Goal: Task Accomplishment & Management: Manage account settings

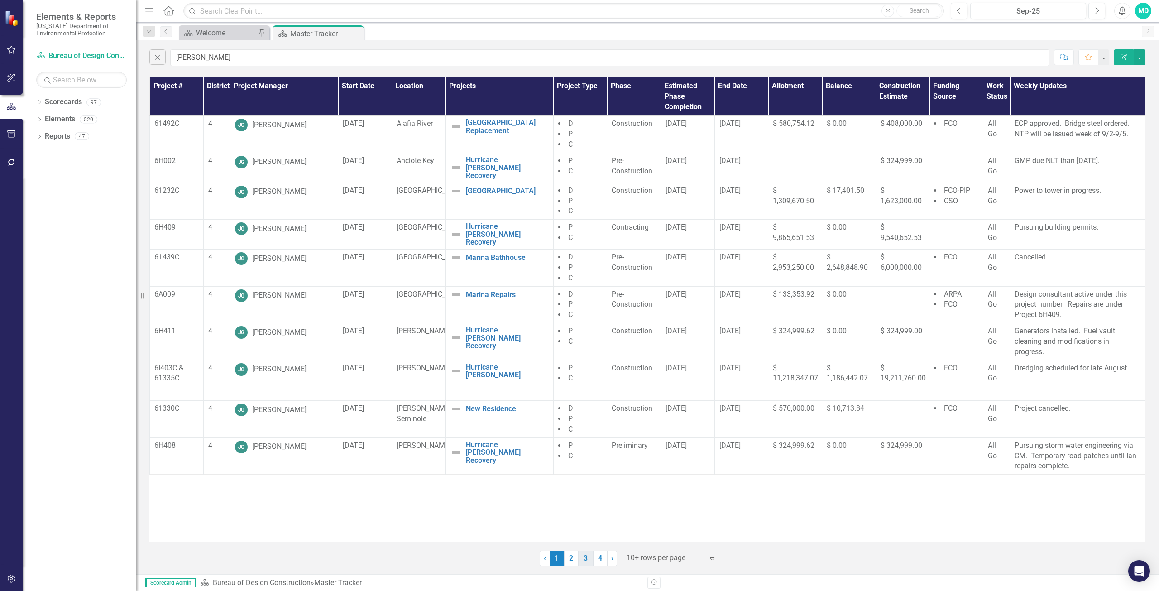
click at [584, 559] on link "3" at bounding box center [585, 557] width 14 height 15
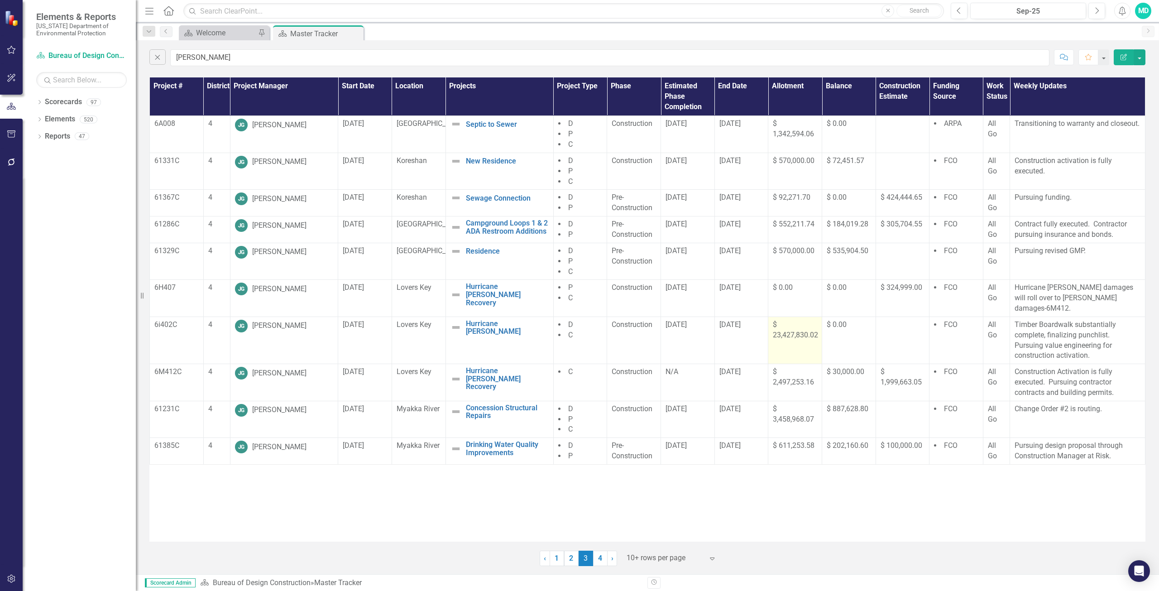
click at [786, 320] on span "$ 23,427,830.02" at bounding box center [795, 329] width 45 height 19
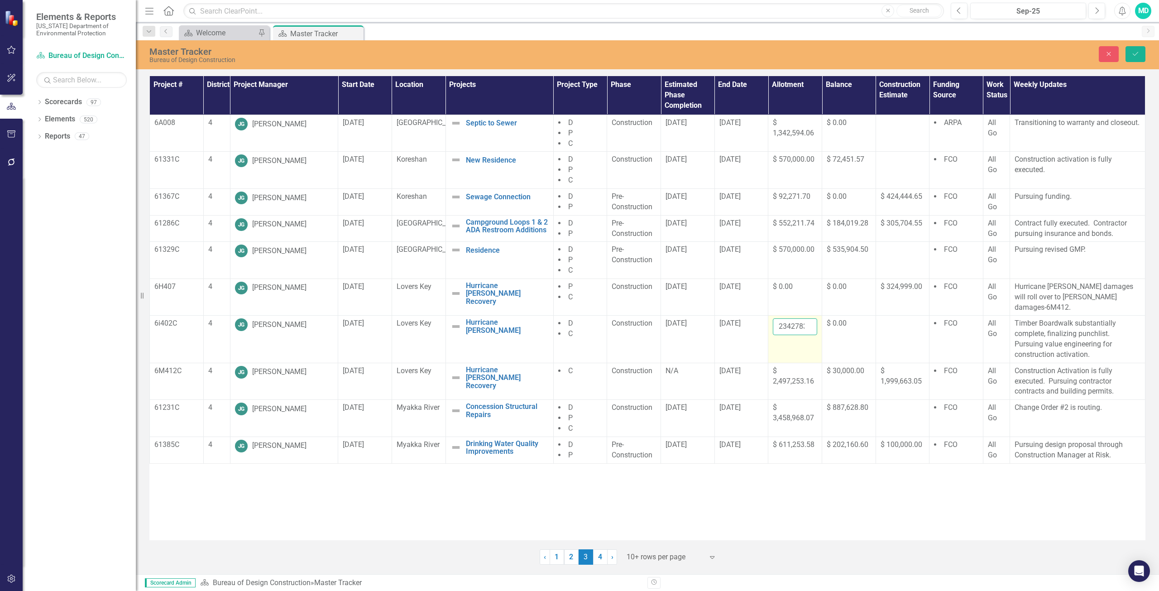
click at [790, 318] on input "23427830.02" at bounding box center [795, 326] width 44 height 17
type input "2"
type input "23428087.52"
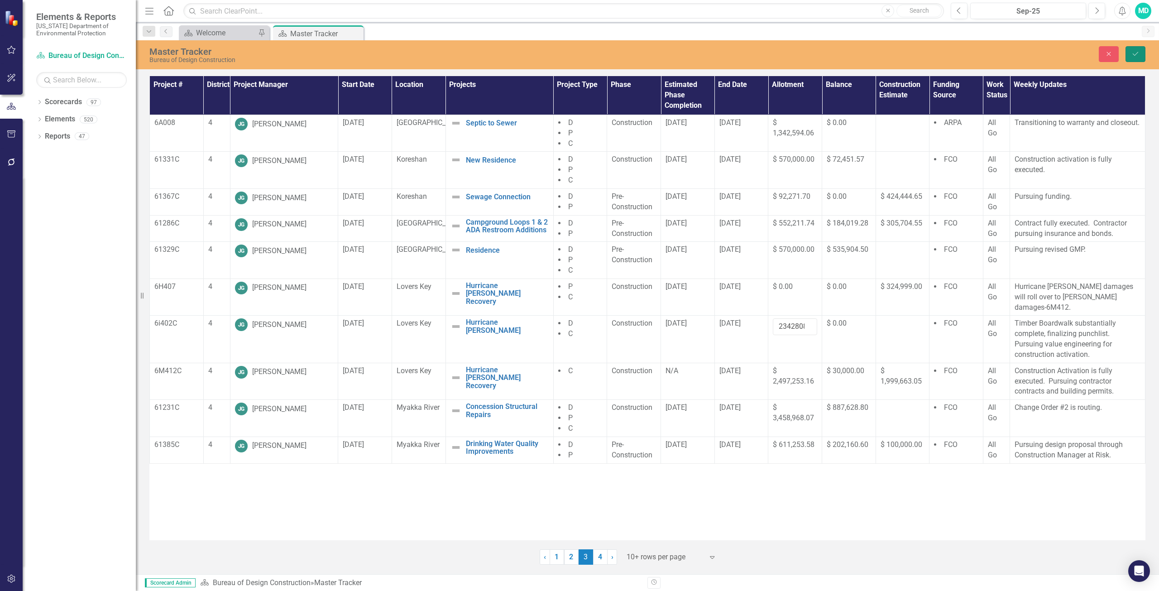
click at [1130, 55] on button "Save" at bounding box center [1135, 54] width 20 height 16
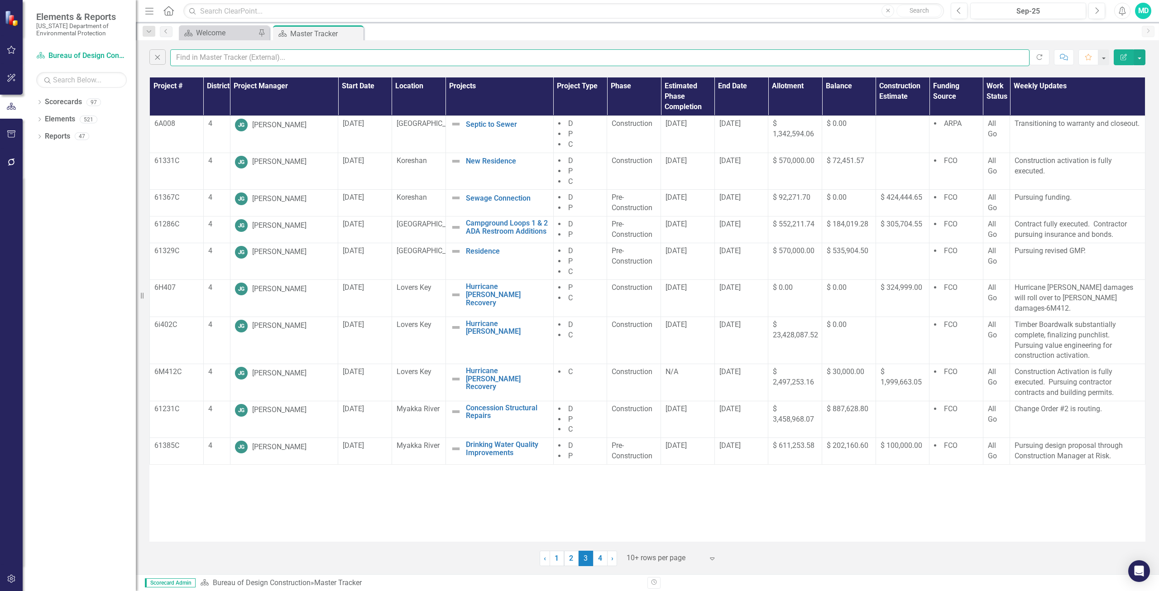
click at [193, 59] on input "text" at bounding box center [599, 57] width 859 height 17
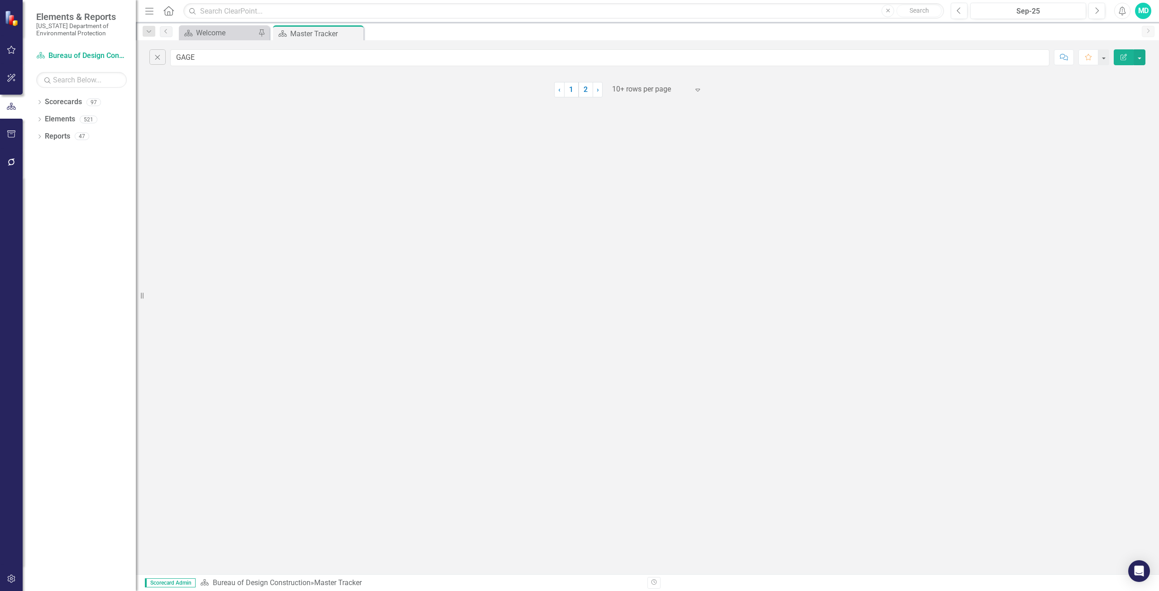
click at [572, 90] on link "1" at bounding box center [571, 89] width 14 height 15
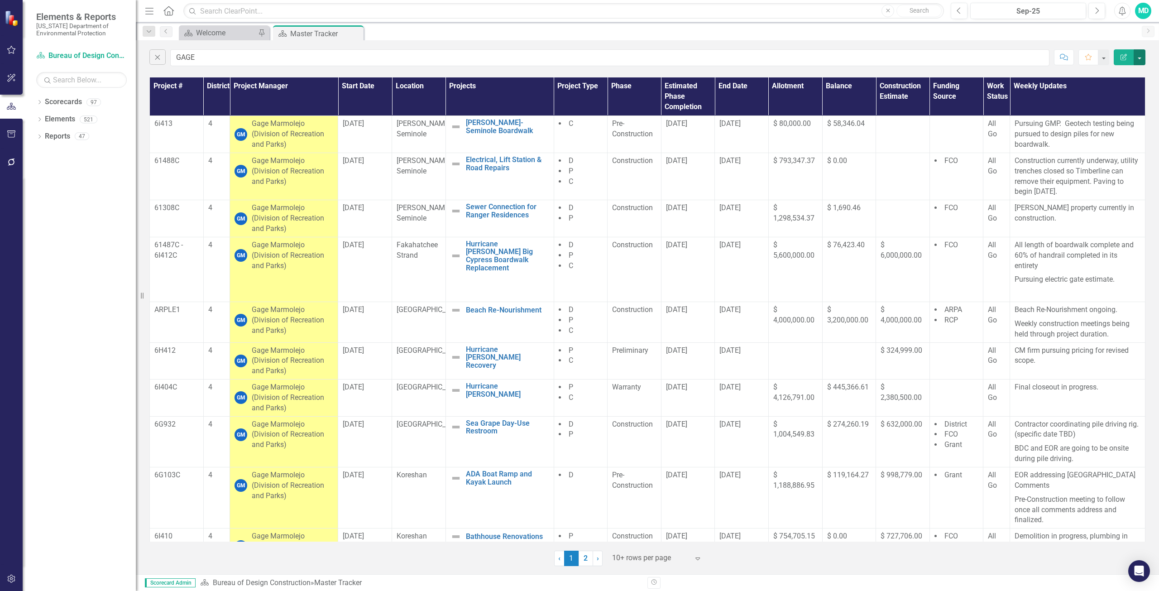
click at [1143, 62] on button "button" at bounding box center [1139, 57] width 12 height 16
click at [1118, 95] on link "PDF Export to PDF" at bounding box center [1109, 92] width 72 height 17
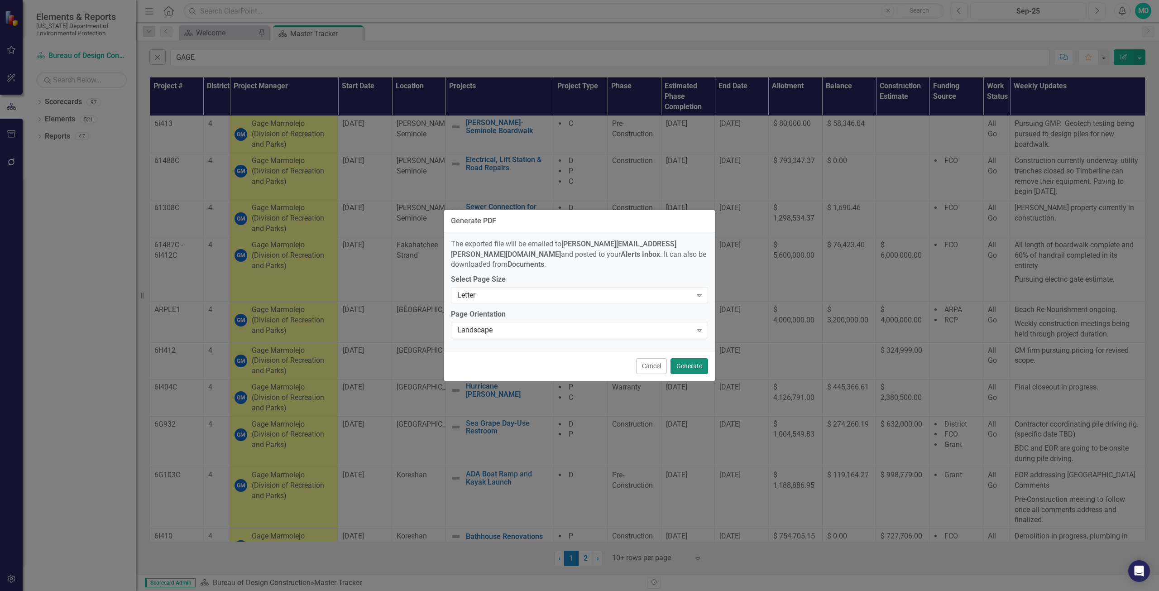
click at [682, 361] on button "Generate" at bounding box center [689, 366] width 38 height 16
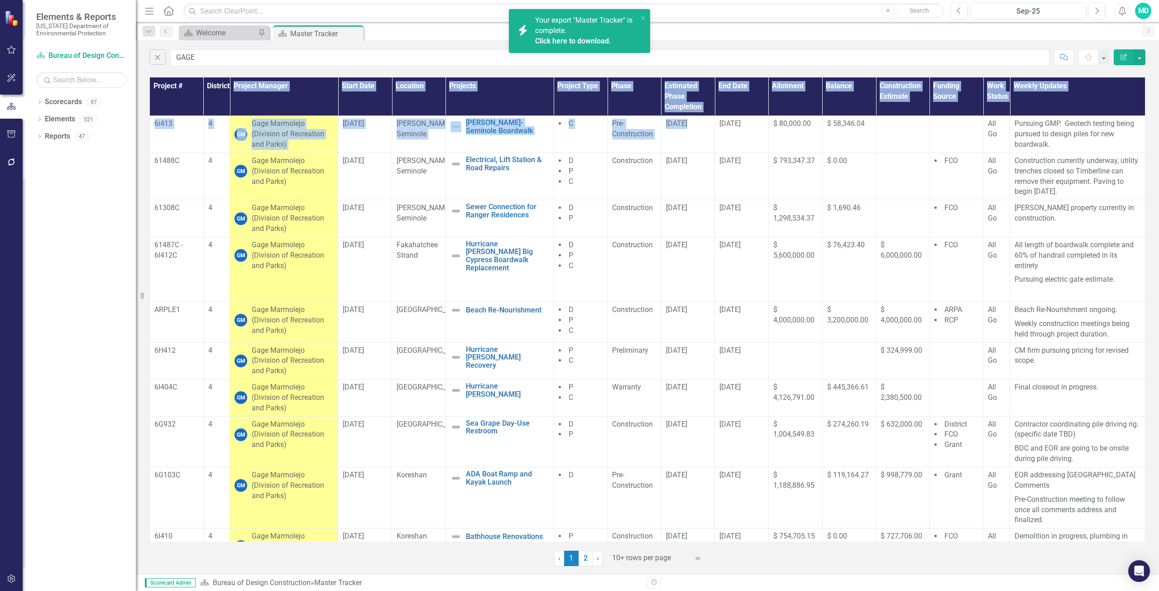
drag, startPoint x: 716, startPoint y: 121, endPoint x: 864, endPoint y: 8, distance: 186.3
click at [864, 8] on div "Menu Home Search Close Search Previous Sep-25 Next Alerts MD User Edit Profile …" at bounding box center [647, 295] width 1023 height 591
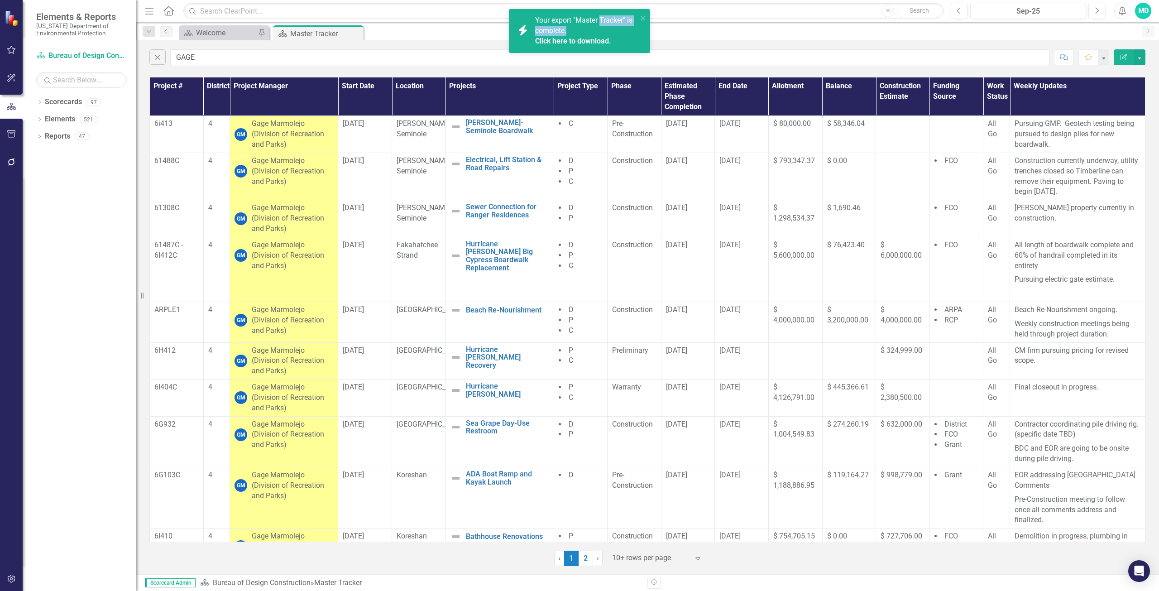
click at [603, 27] on div "Your export "Master Tracker" is complete. Click here to download." at bounding box center [586, 30] width 102 height 31
click at [587, 44] on link "Click here to download." at bounding box center [573, 41] width 76 height 9
click at [206, 59] on input "GAGE" at bounding box center [609, 57] width 879 height 17
type input "G"
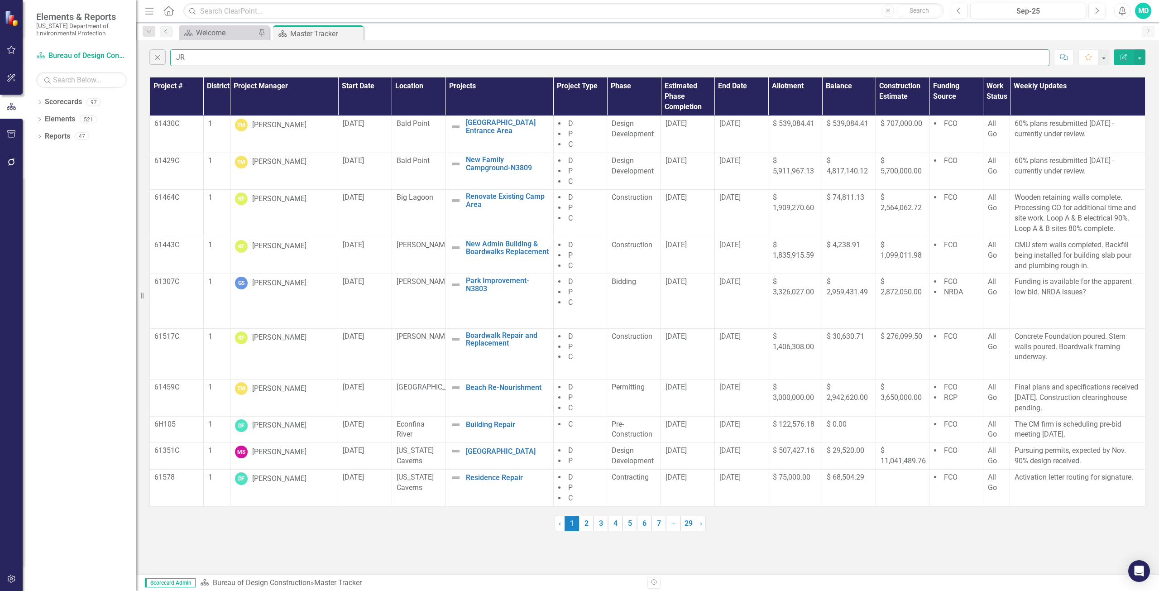
type input "J"
type input "keen"
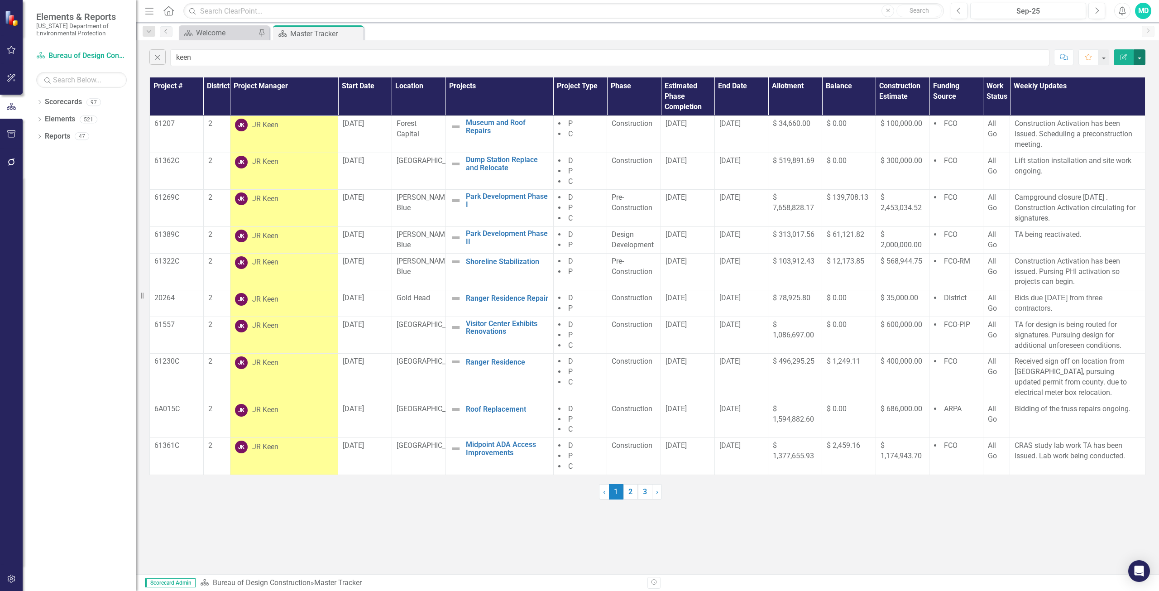
click at [1136, 58] on button "button" at bounding box center [1139, 57] width 12 height 16
click at [1116, 90] on link "PDF Export to PDF" at bounding box center [1109, 92] width 72 height 17
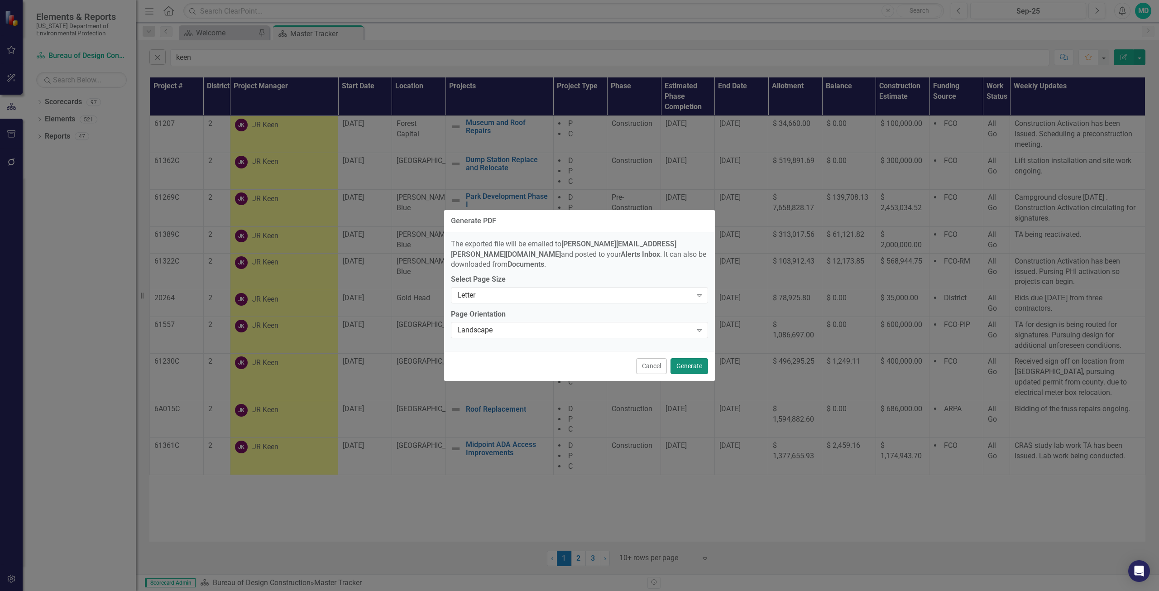
click at [696, 359] on button "Generate" at bounding box center [689, 366] width 38 height 16
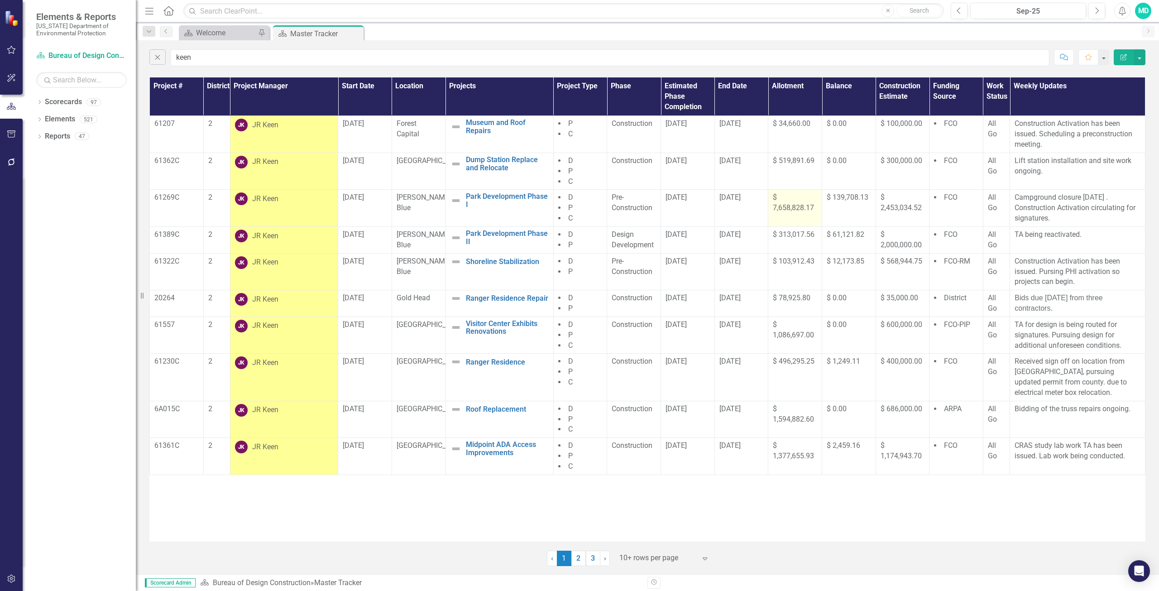
click at [790, 205] on span "$ 7,658,828.17" at bounding box center [793, 202] width 41 height 19
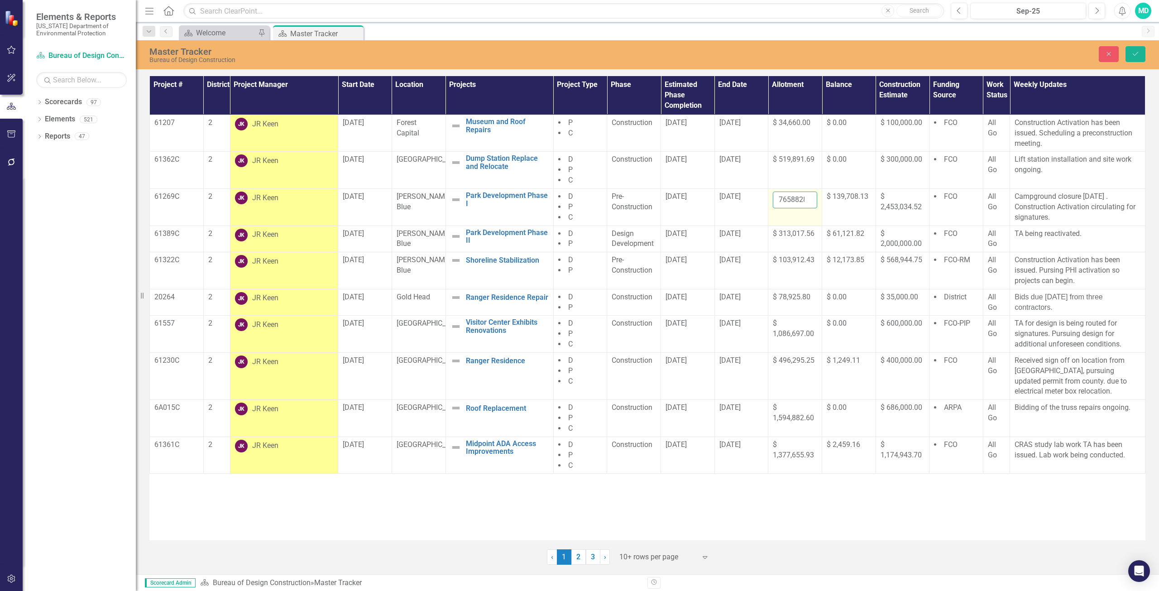
click at [803, 204] on input "7658828.17" at bounding box center [795, 199] width 44 height 17
type input "7"
type input "7519120.04"
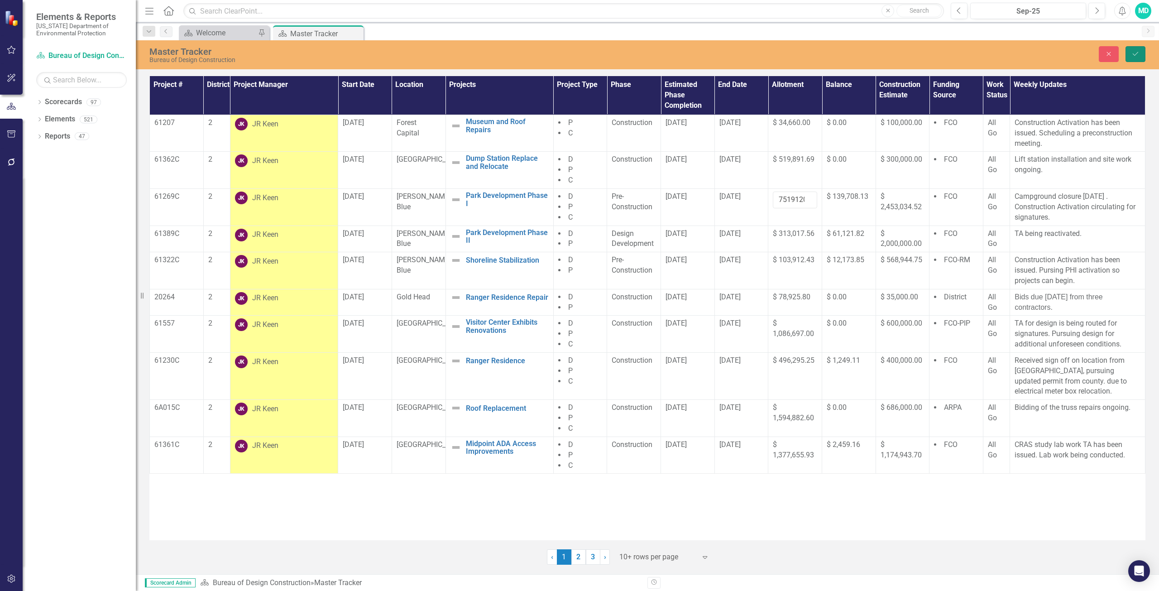
click at [1140, 49] on button "Save" at bounding box center [1135, 54] width 20 height 16
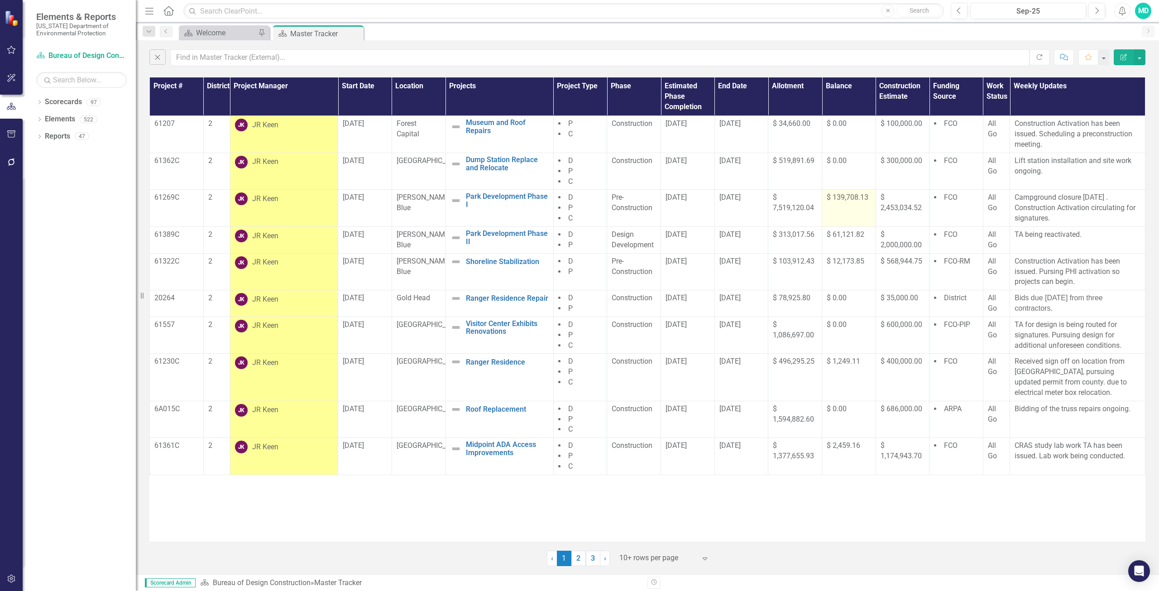
click at [856, 197] on span "$ 139,708.13" at bounding box center [847, 197] width 42 height 9
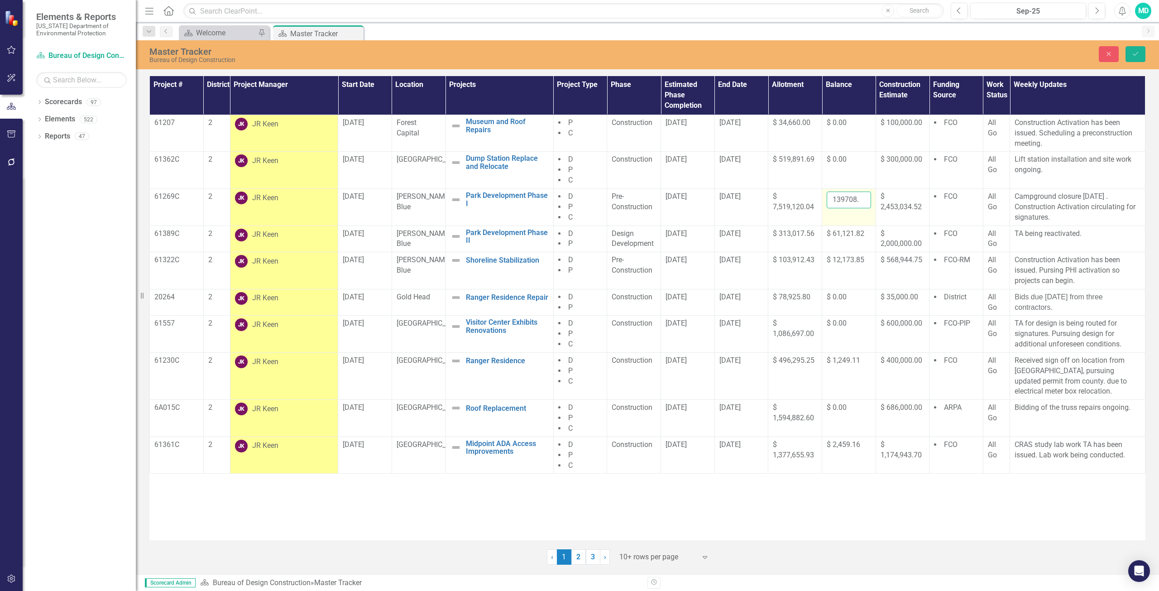
click at [856, 197] on input "139708.13" at bounding box center [848, 199] width 44 height 17
type input "1"
type input "0.00"
click at [1139, 54] on button "Save" at bounding box center [1135, 54] width 20 height 16
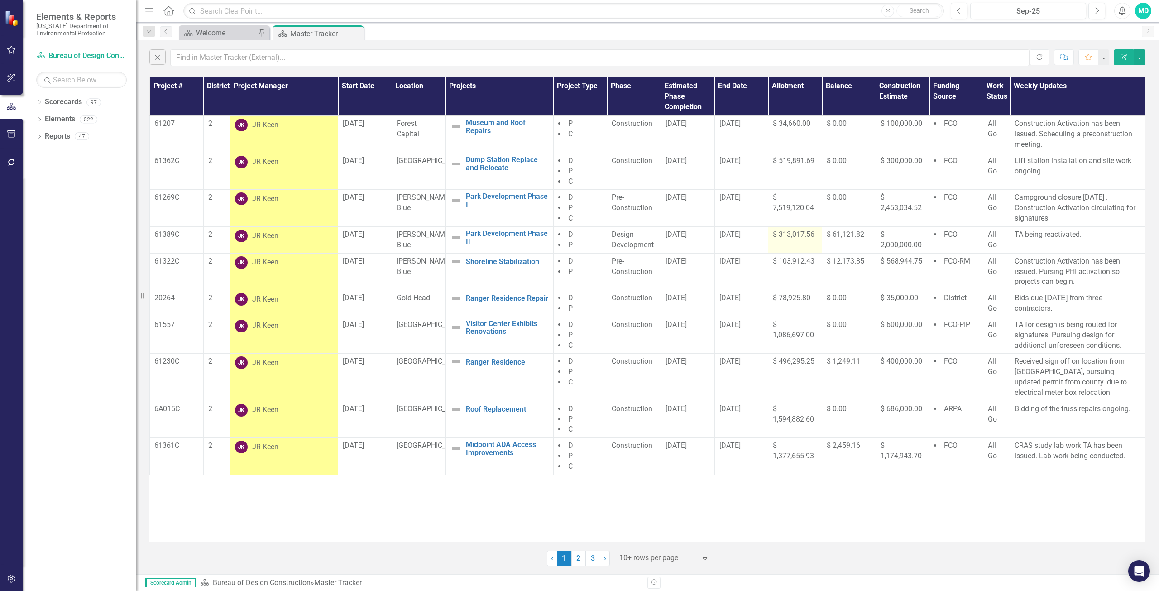
click at [779, 237] on span "$ 313,017.56" at bounding box center [794, 234] width 42 height 9
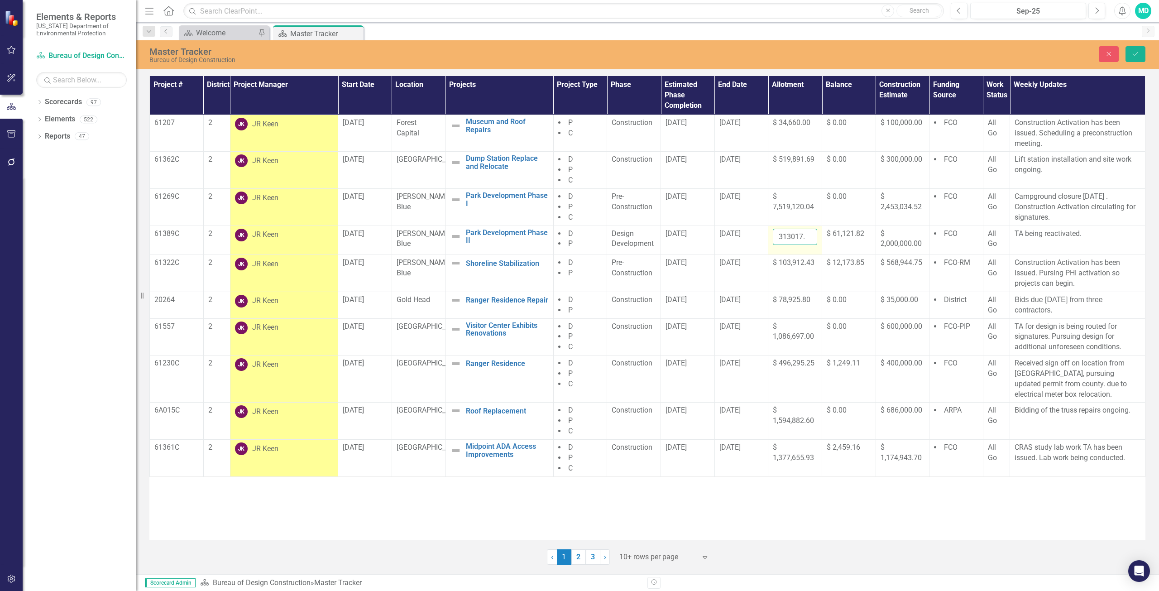
click at [787, 233] on input "313017.56" at bounding box center [795, 237] width 44 height 17
type input "3"
type input "452725.69"
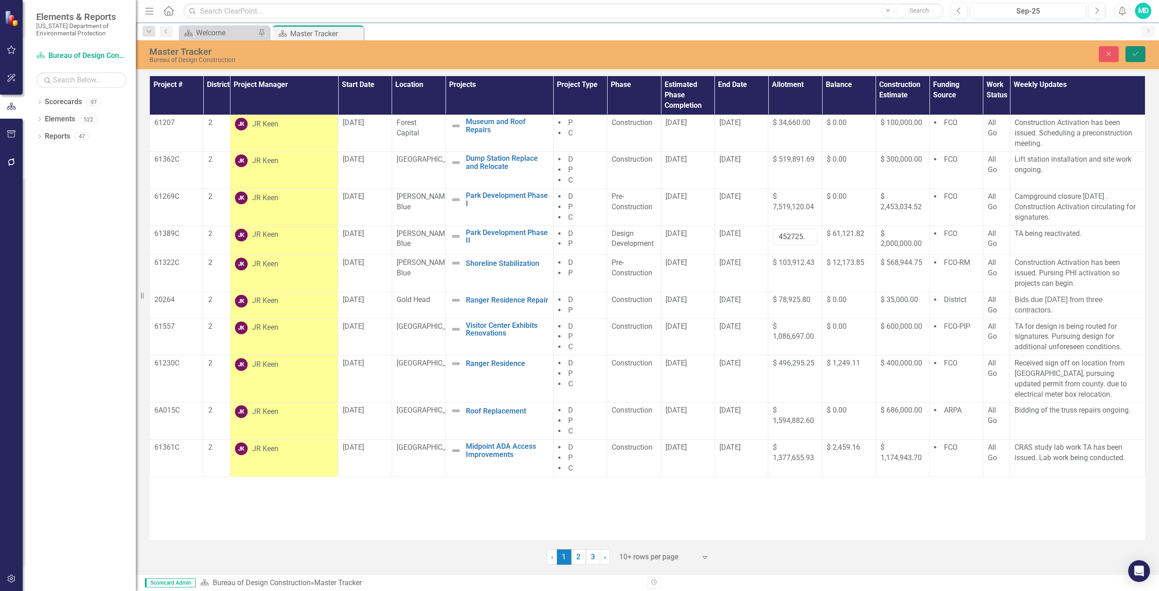
click at [1135, 59] on button "Save" at bounding box center [1135, 54] width 20 height 16
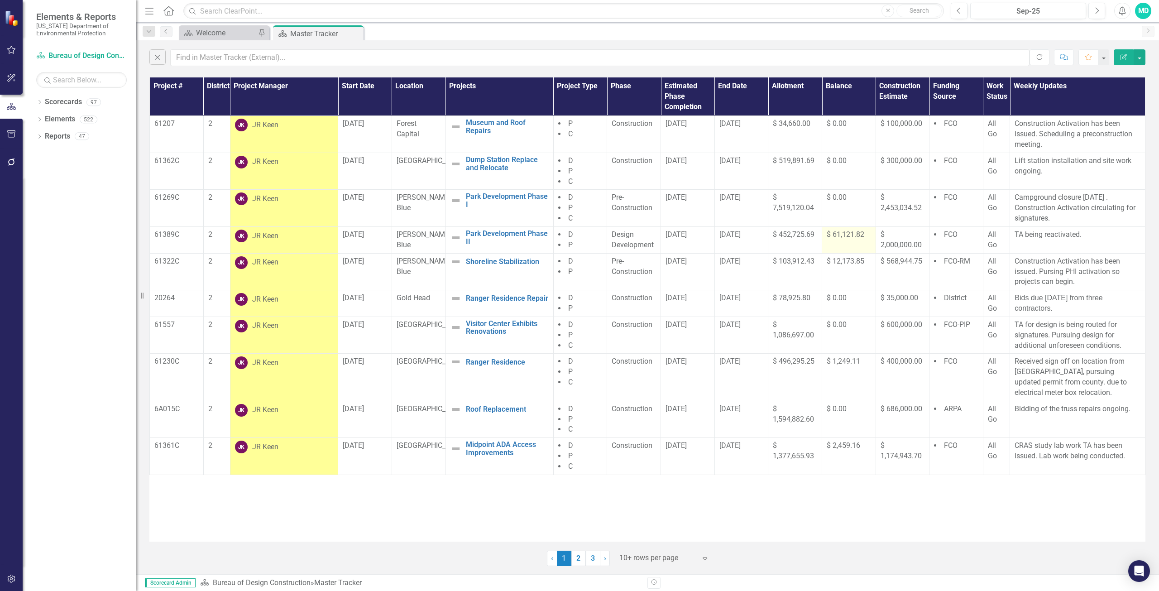
click at [847, 238] on span "$ 61,121.82" at bounding box center [845, 234] width 38 height 9
click at [847, 238] on div "$ 61,121.82" at bounding box center [848, 234] width 44 height 10
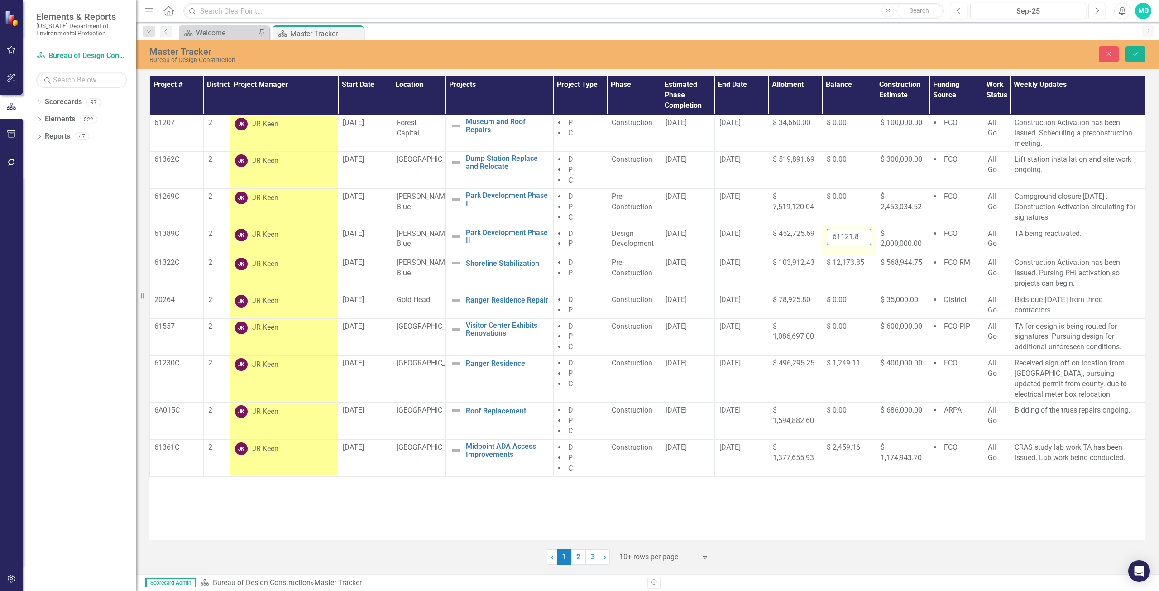
click at [848, 236] on input "61121.82" at bounding box center [848, 237] width 44 height 17
type input "6"
type input "61481.82"
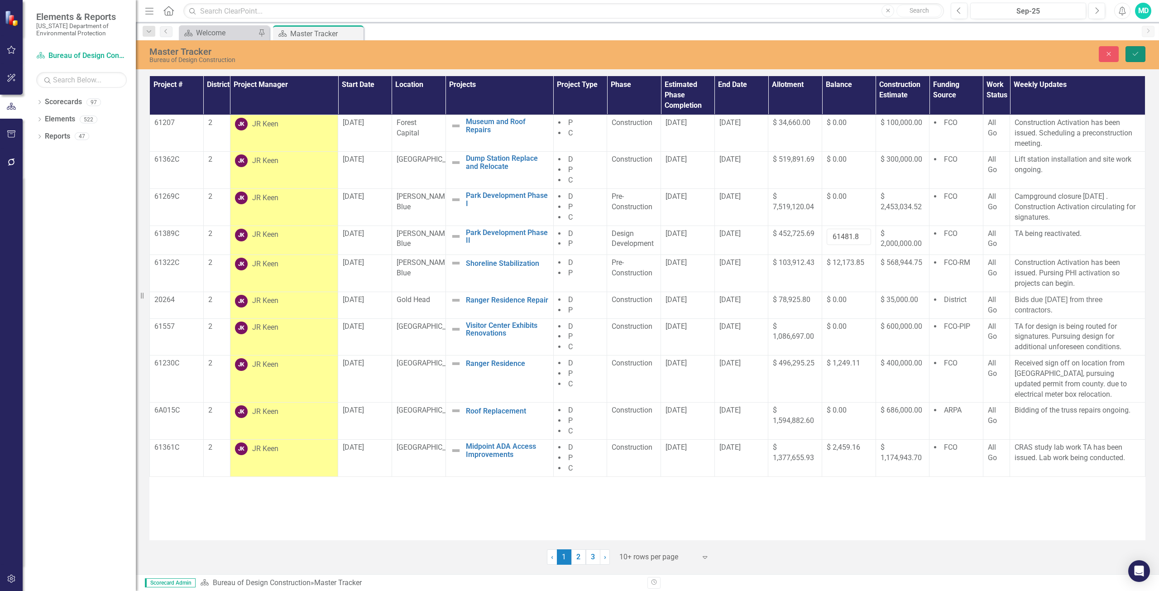
click at [1134, 55] on icon "submit" at bounding box center [1134, 54] width 5 height 4
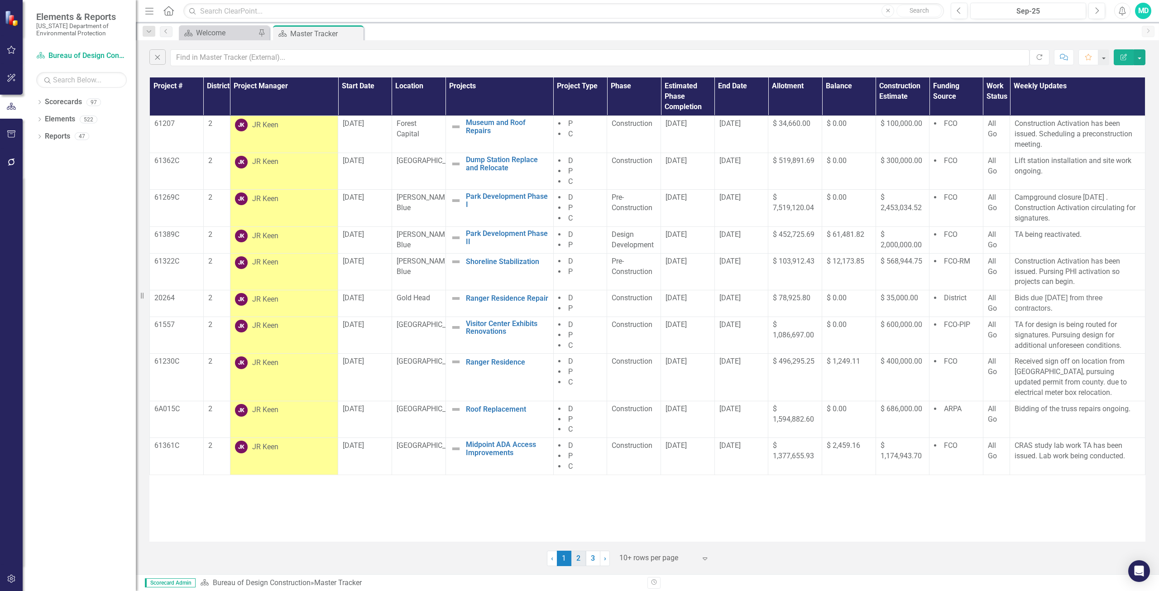
click at [577, 563] on link "2" at bounding box center [578, 557] width 14 height 15
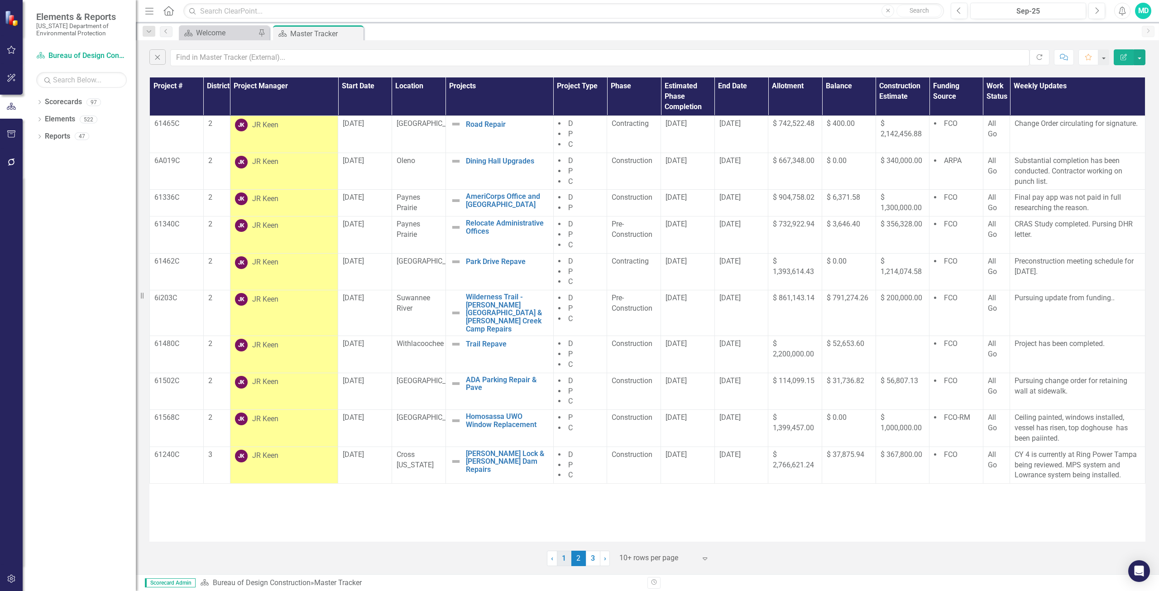
click at [565, 562] on link "1" at bounding box center [564, 557] width 14 height 15
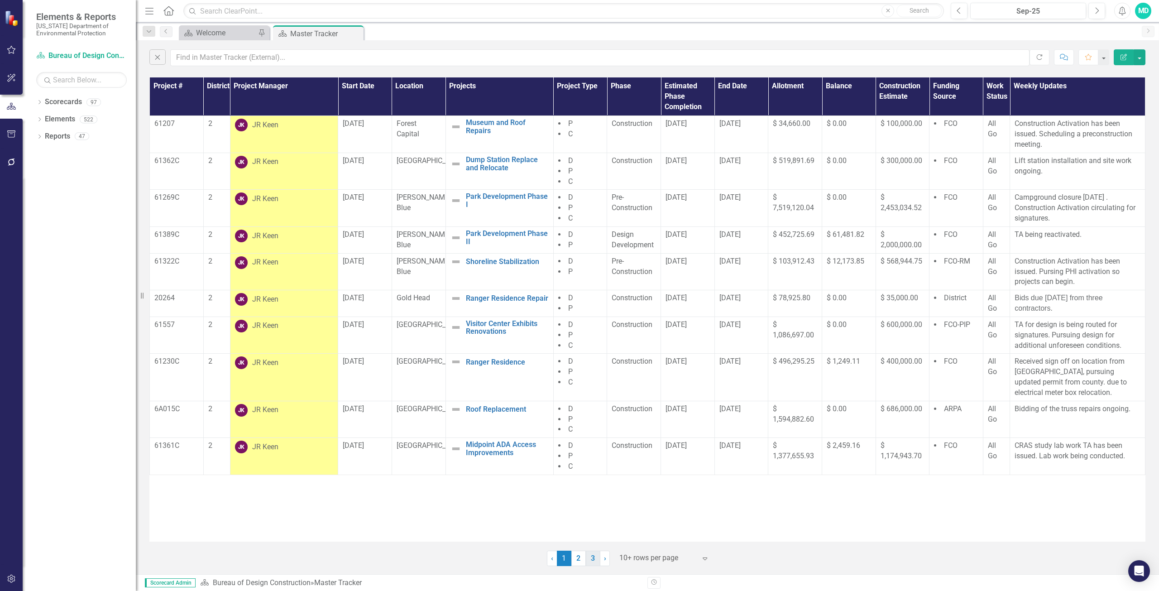
click at [595, 561] on link "3" at bounding box center [593, 557] width 14 height 15
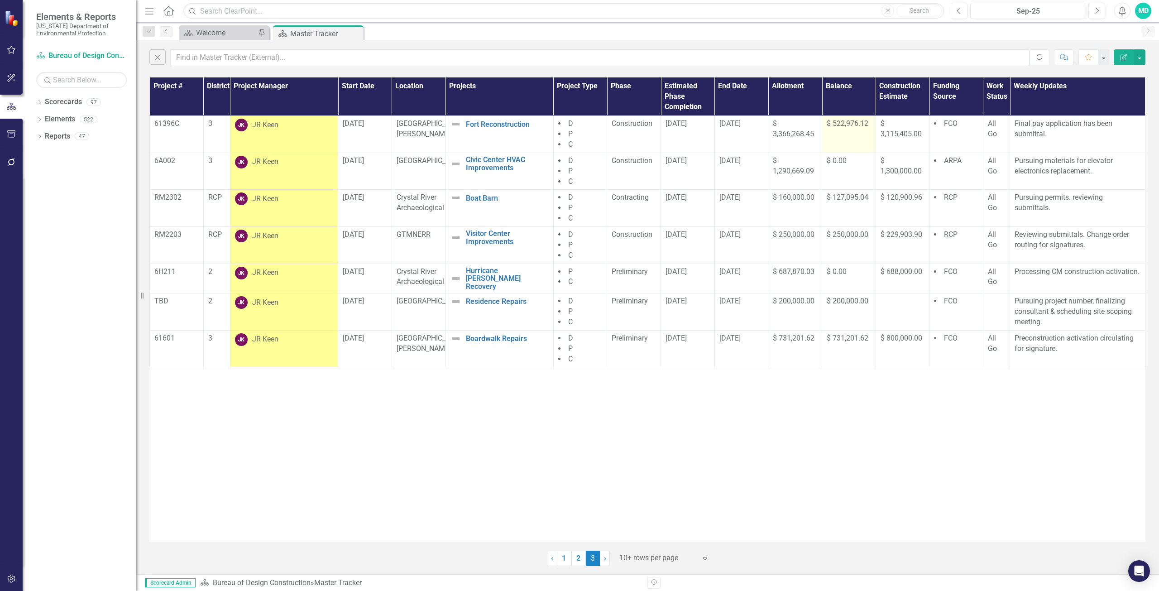
click at [841, 128] on span "$ 522,976.12" at bounding box center [847, 123] width 42 height 9
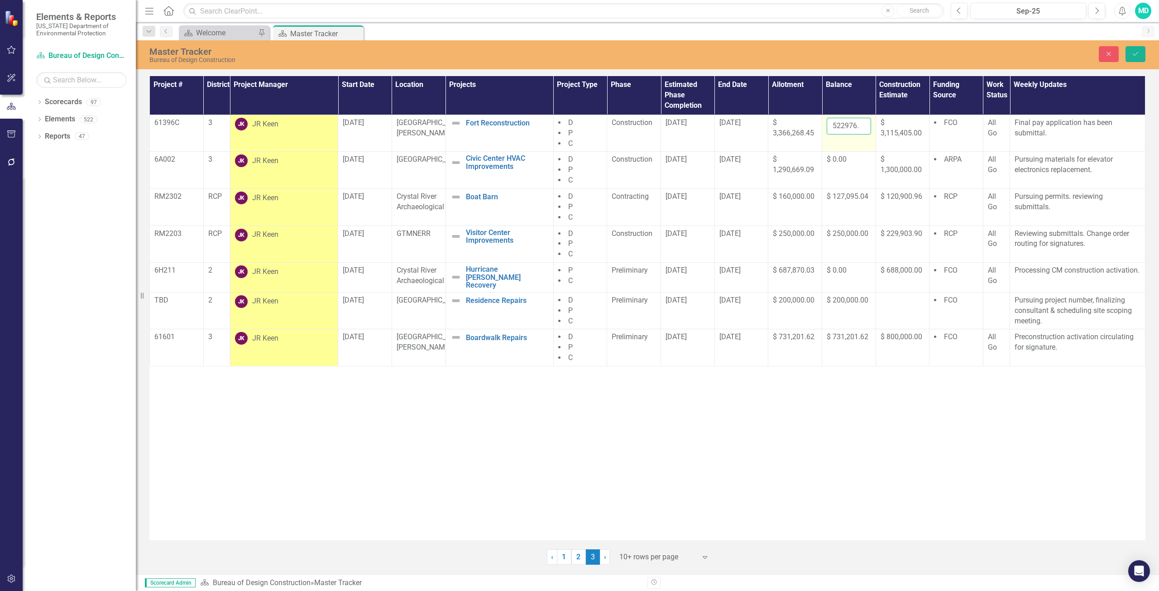
click at [843, 124] on input "522976.12" at bounding box center [848, 126] width 44 height 17
type input "5"
type input "622162.59"
click at [1139, 52] on button "Save" at bounding box center [1135, 54] width 20 height 16
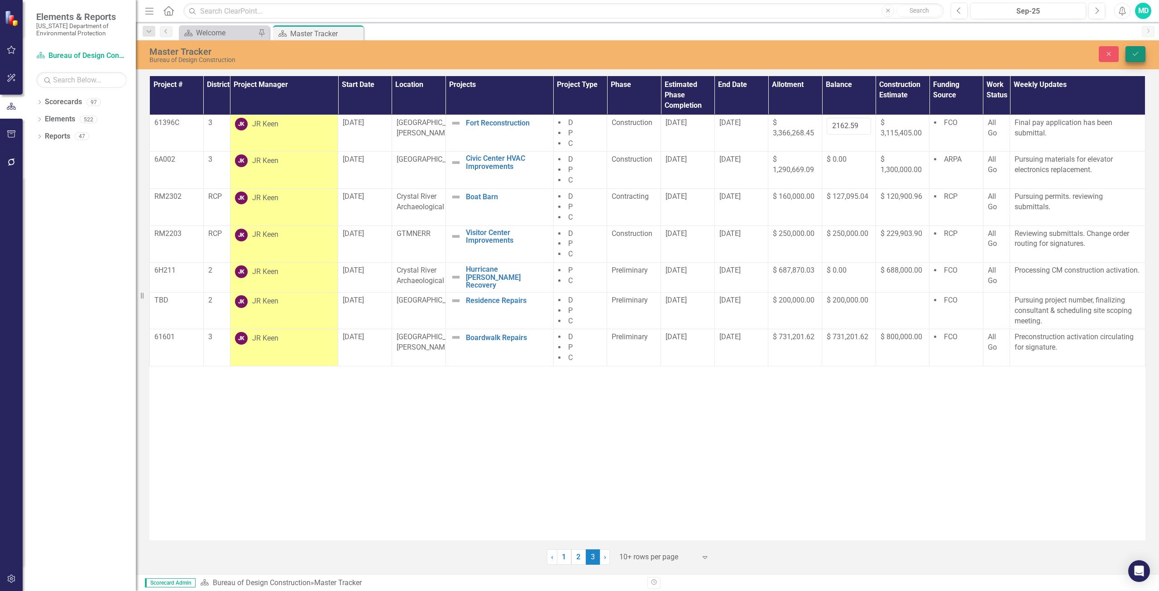
scroll to position [0, 0]
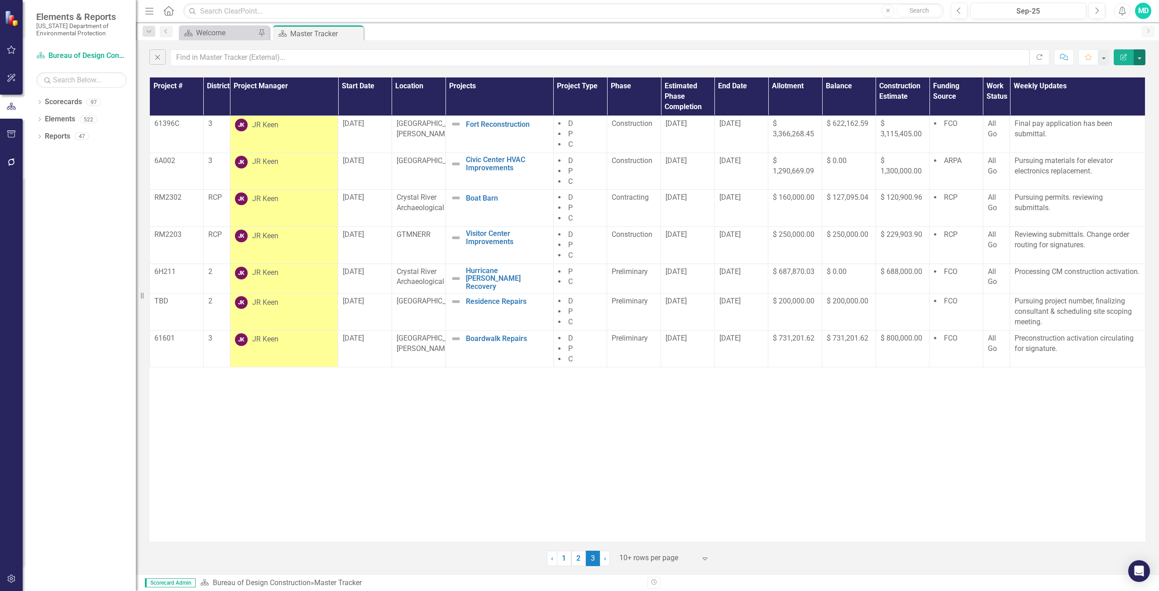
click at [1142, 55] on button "button" at bounding box center [1139, 57] width 12 height 16
click at [1144, 7] on div "MD" at bounding box center [1143, 11] width 16 height 16
click at [1120, 111] on link "Logout Log Out" at bounding box center [1115, 114] width 72 height 17
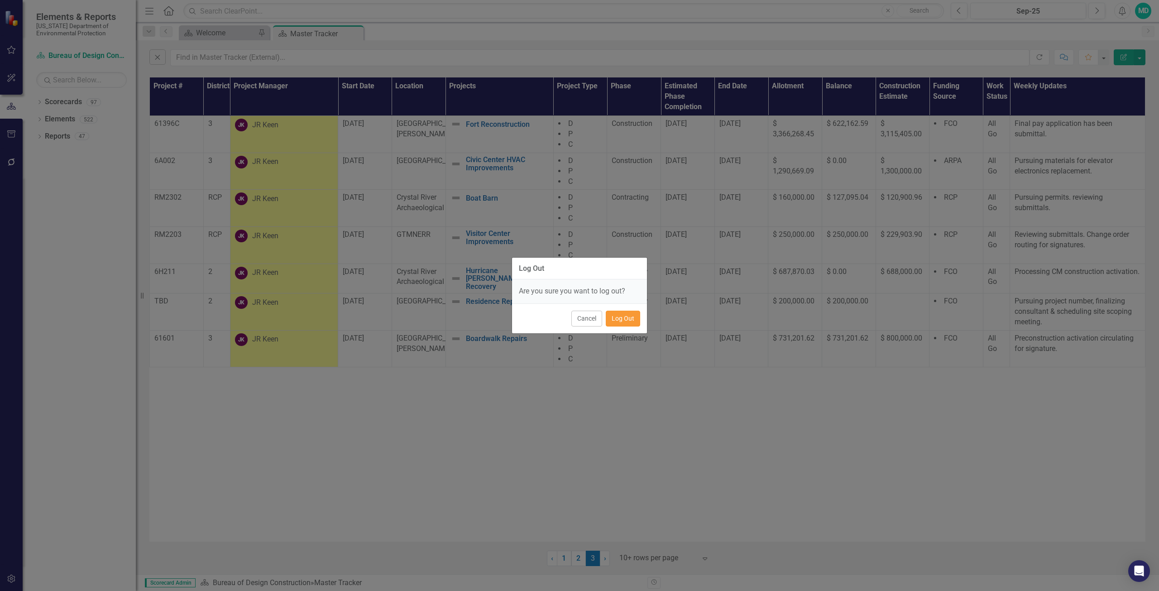
click at [621, 318] on button "Log Out" at bounding box center [623, 318] width 34 height 16
